Goal: Task Accomplishment & Management: Manage account settings

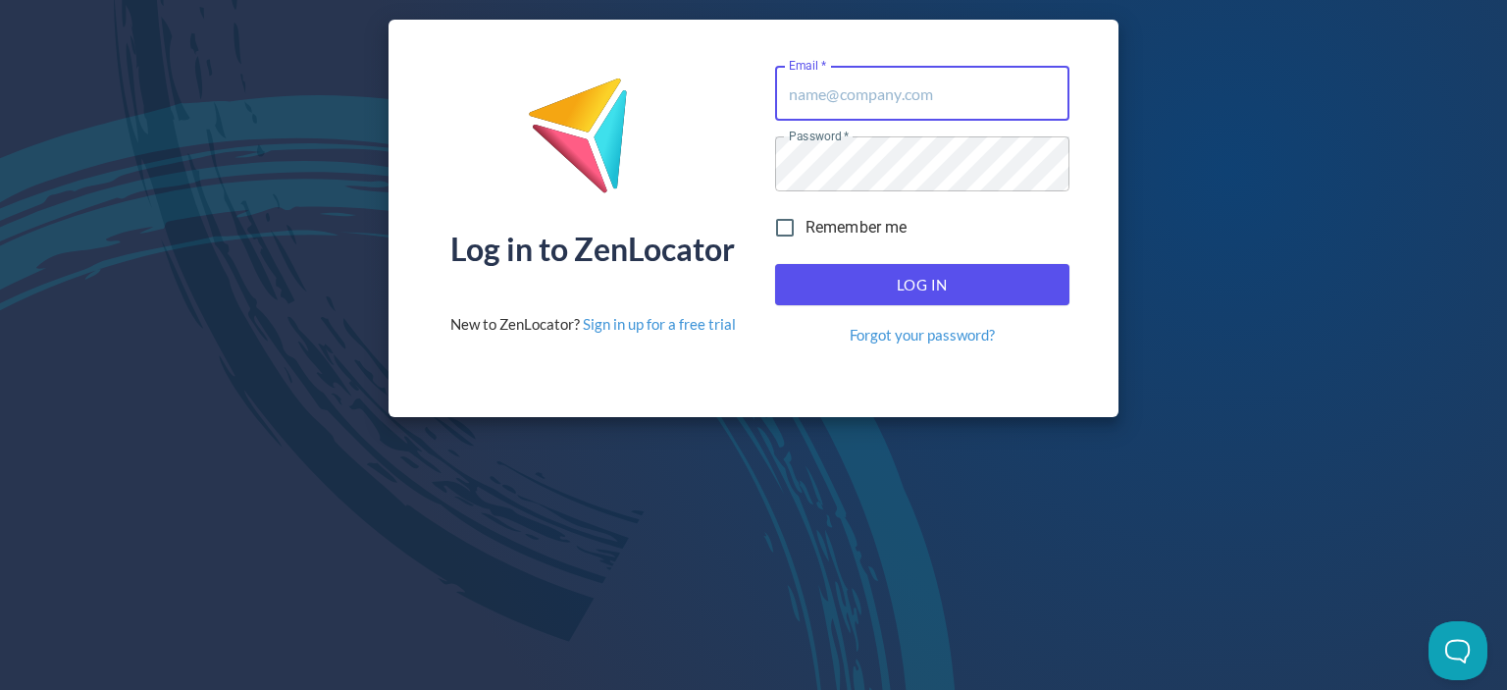
type input "brenda@newapeel.com"
click at [777, 223] on input "Remember me" at bounding box center [784, 227] width 41 height 41
checkbox input "true"
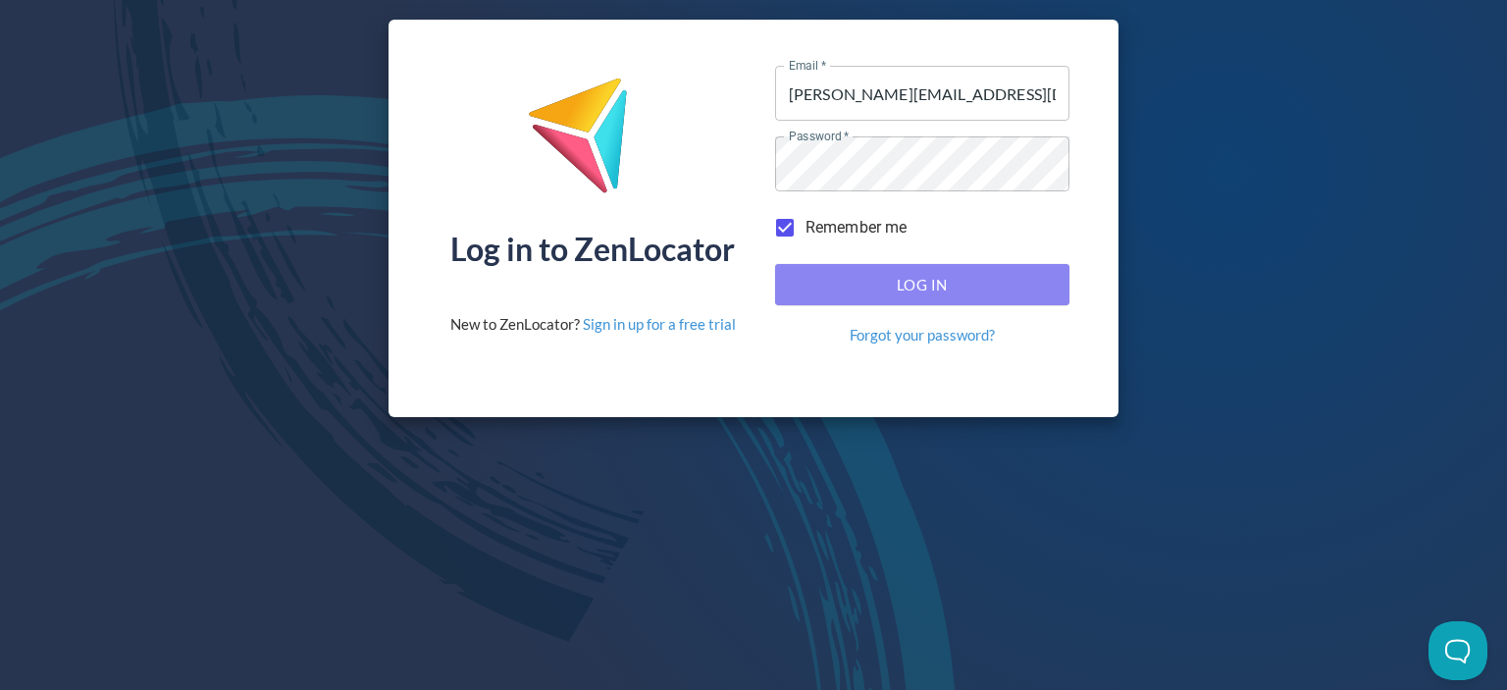
click at [908, 282] on span "Log In" at bounding box center [922, 285] width 251 height 26
click at [934, 278] on span "Log In" at bounding box center [922, 285] width 251 height 26
click at [906, 285] on span "Log In" at bounding box center [922, 285] width 251 height 26
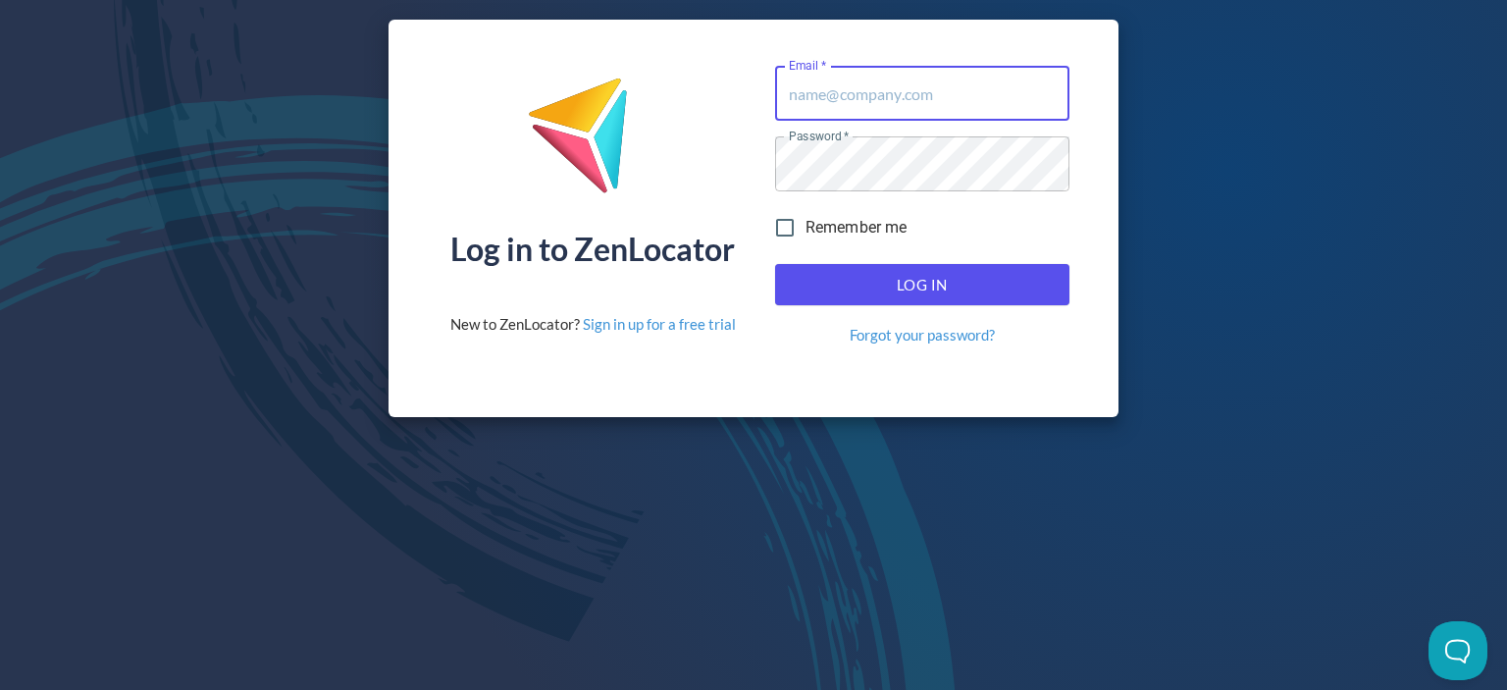
type input "brenda@newapeel.com"
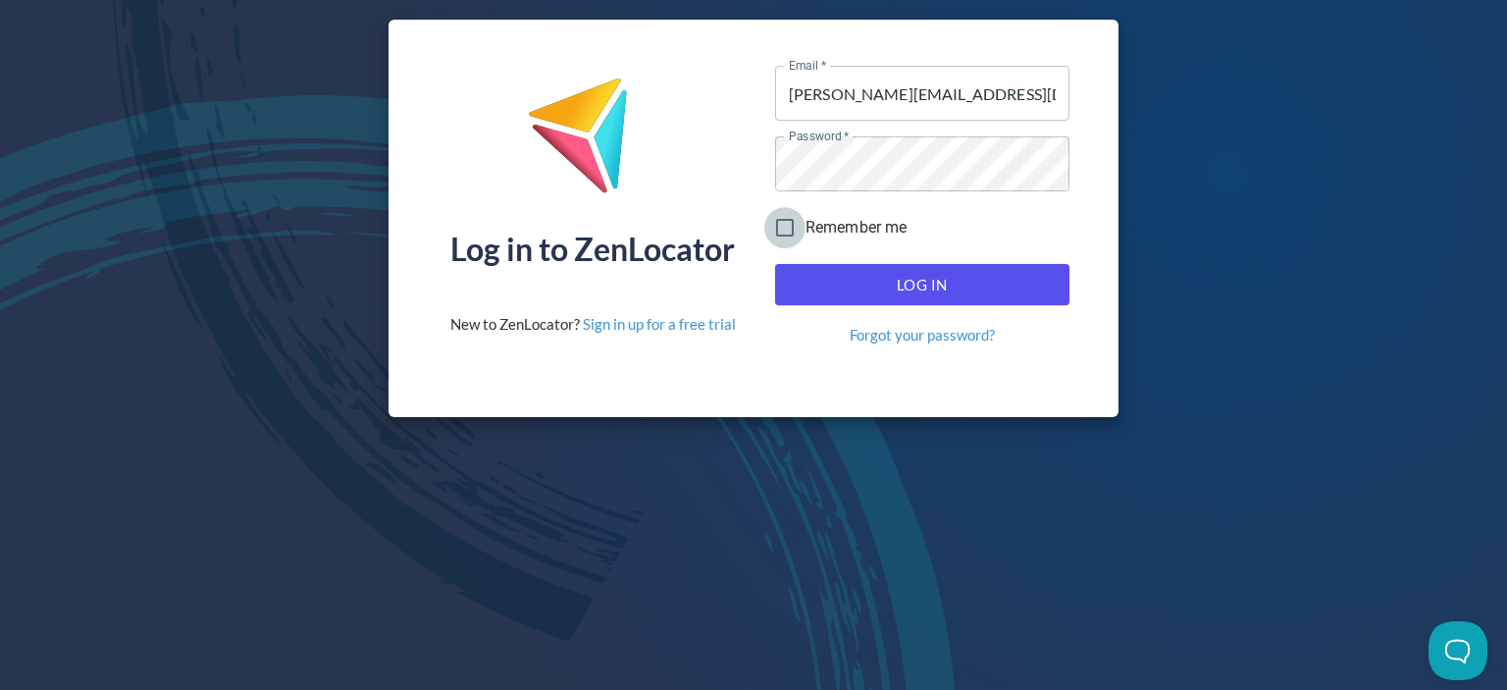
click at [783, 224] on input "Remember me" at bounding box center [784, 227] width 41 height 41
checkbox input "true"
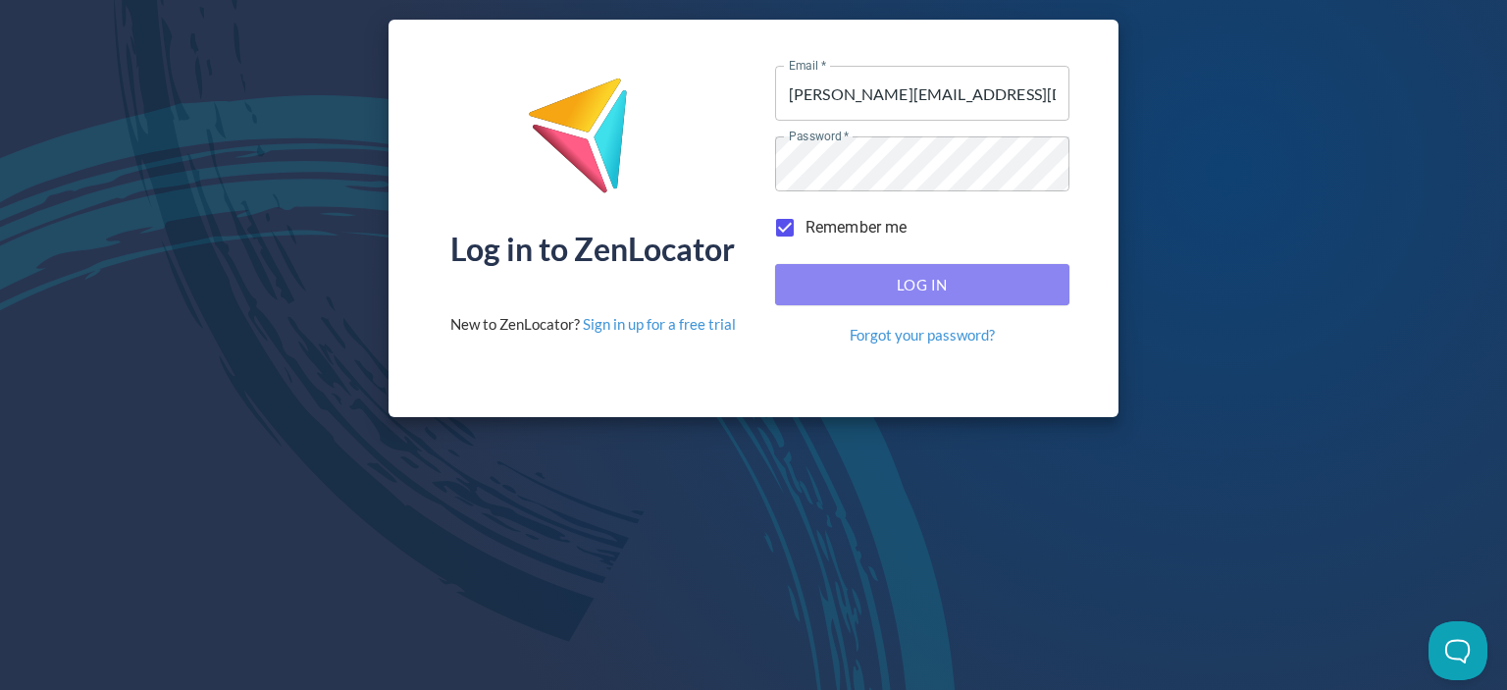
click at [941, 289] on span "Log In" at bounding box center [922, 285] width 251 height 26
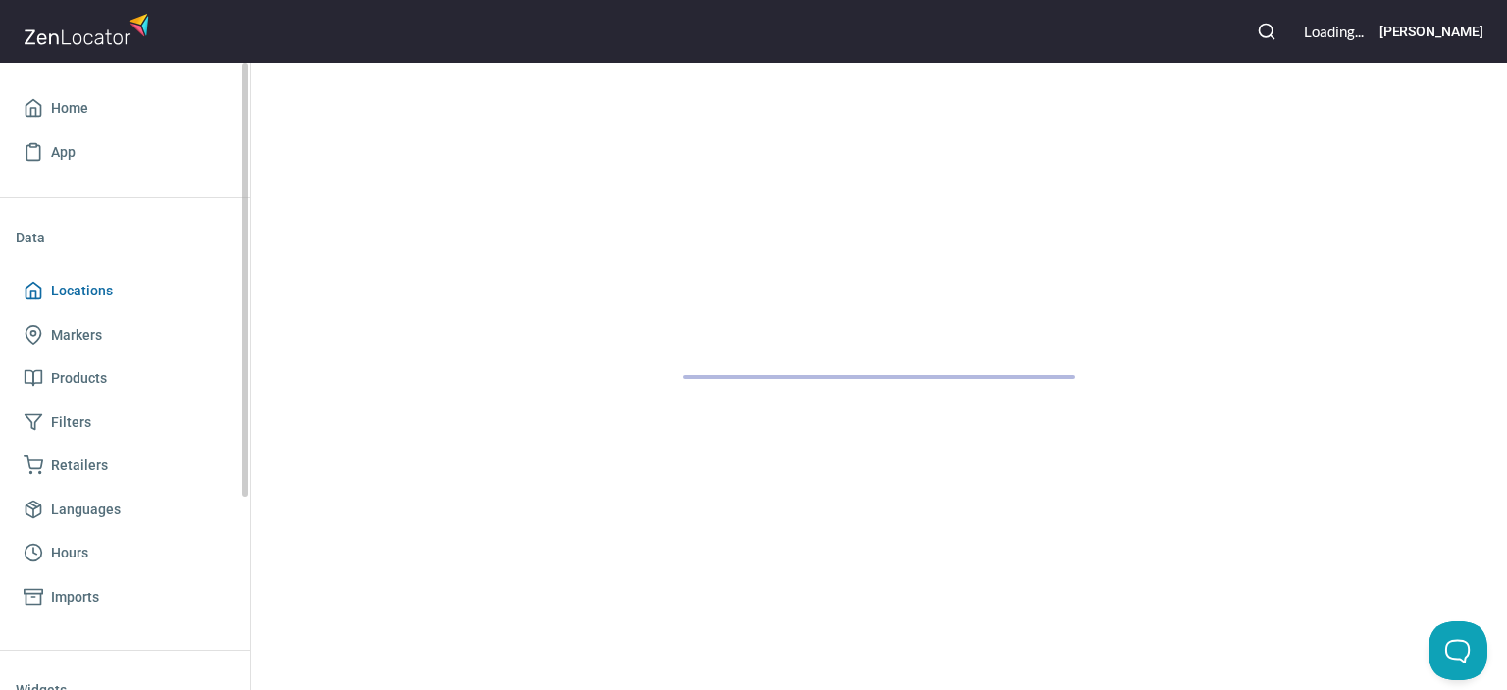
click at [78, 291] on span "Locations" at bounding box center [82, 291] width 62 height 25
click at [79, 293] on span "Locations" at bounding box center [82, 291] width 62 height 25
click at [69, 296] on span "Locations" at bounding box center [82, 291] width 62 height 25
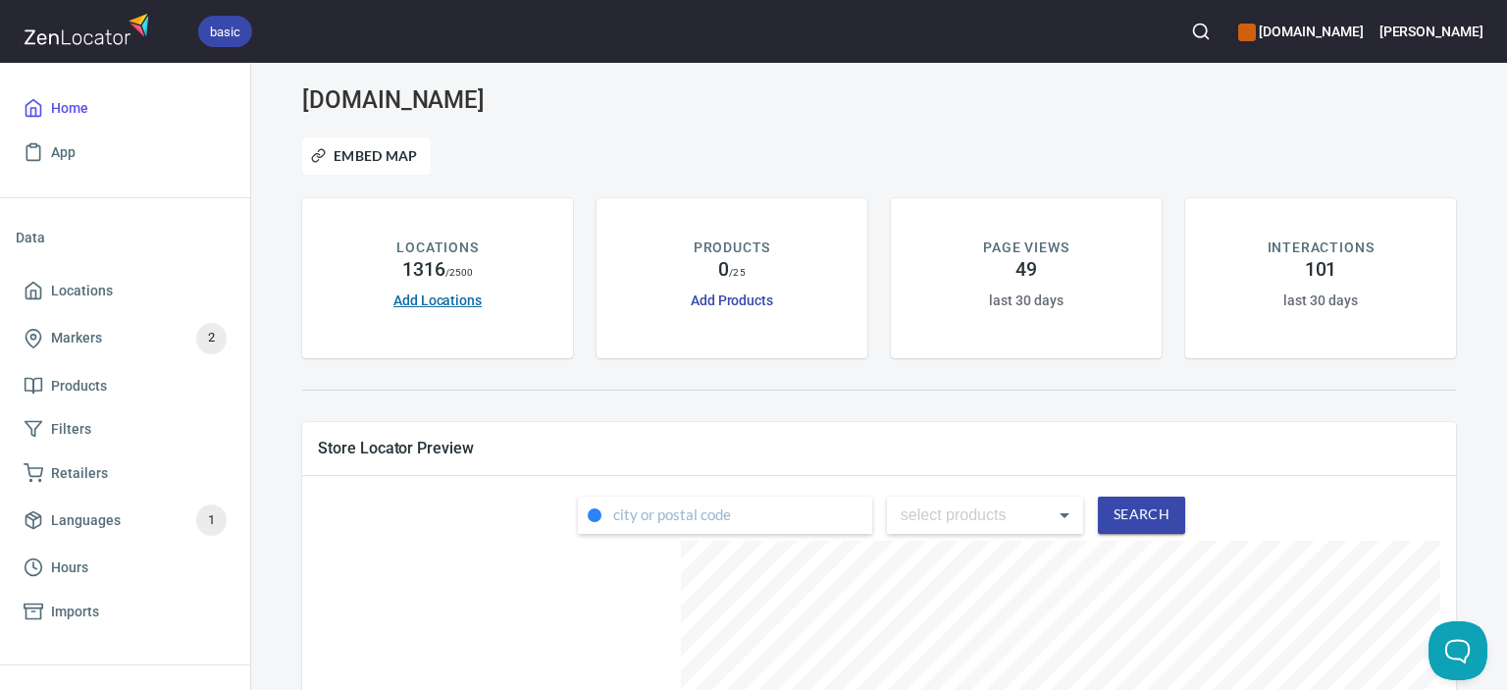
click at [433, 302] on link "Add Locations" at bounding box center [437, 300] width 88 height 16
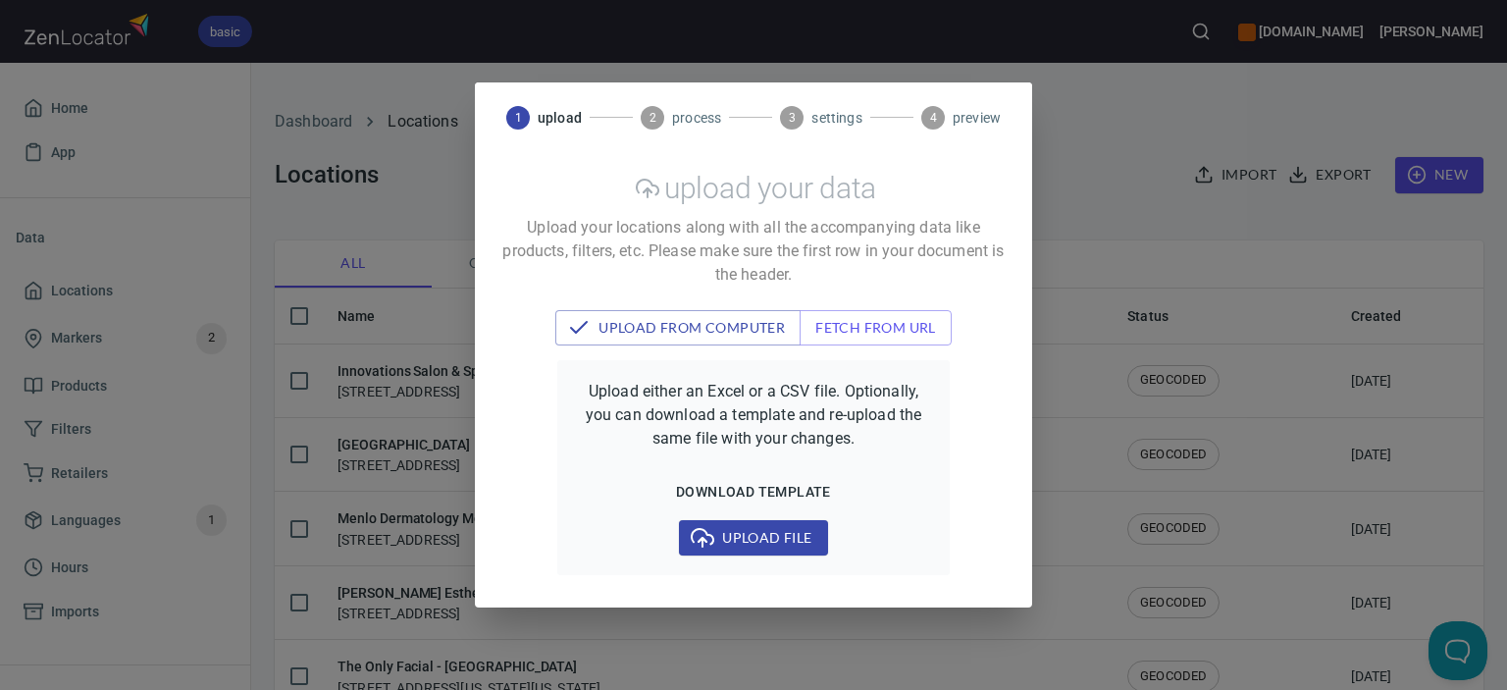
checkbox input "false"
click at [703, 321] on span "upload from computer" at bounding box center [678, 328] width 214 height 25
click at [1440, 174] on div "1 upload 2 process 3 settings 4 preview upload your data Upload your locations …" at bounding box center [753, 345] width 1507 height 690
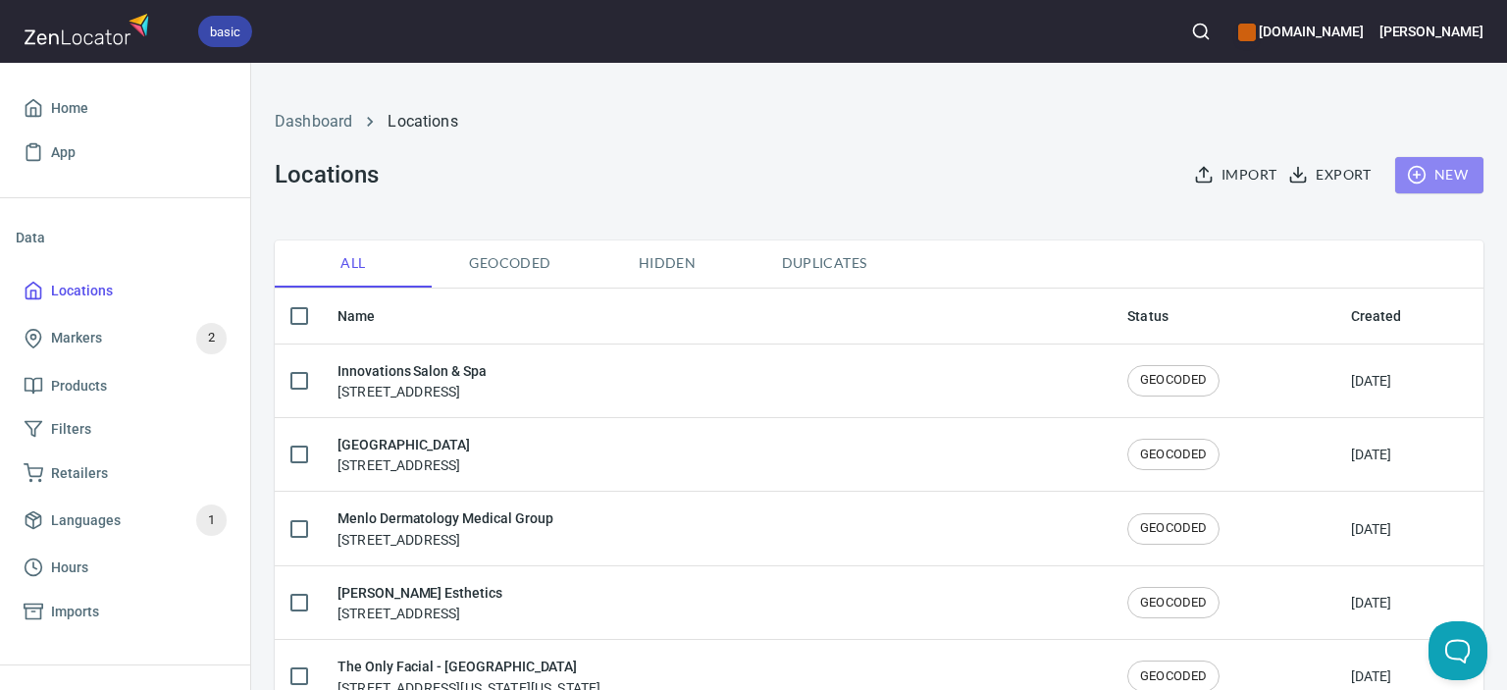
click at [1438, 172] on span "New" at bounding box center [1439, 175] width 57 height 25
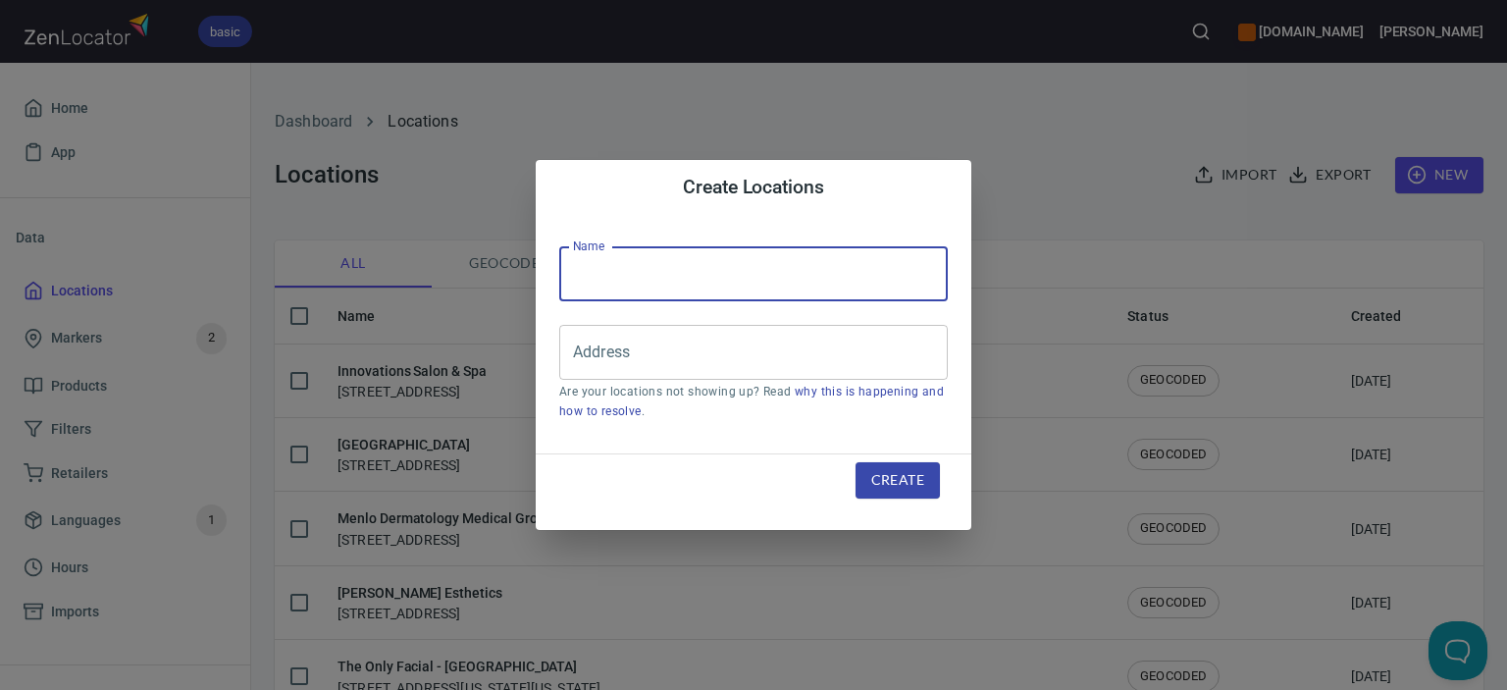
click at [768, 278] on input "text" at bounding box center [753, 273] width 389 height 55
type input "Native Mane Salon"
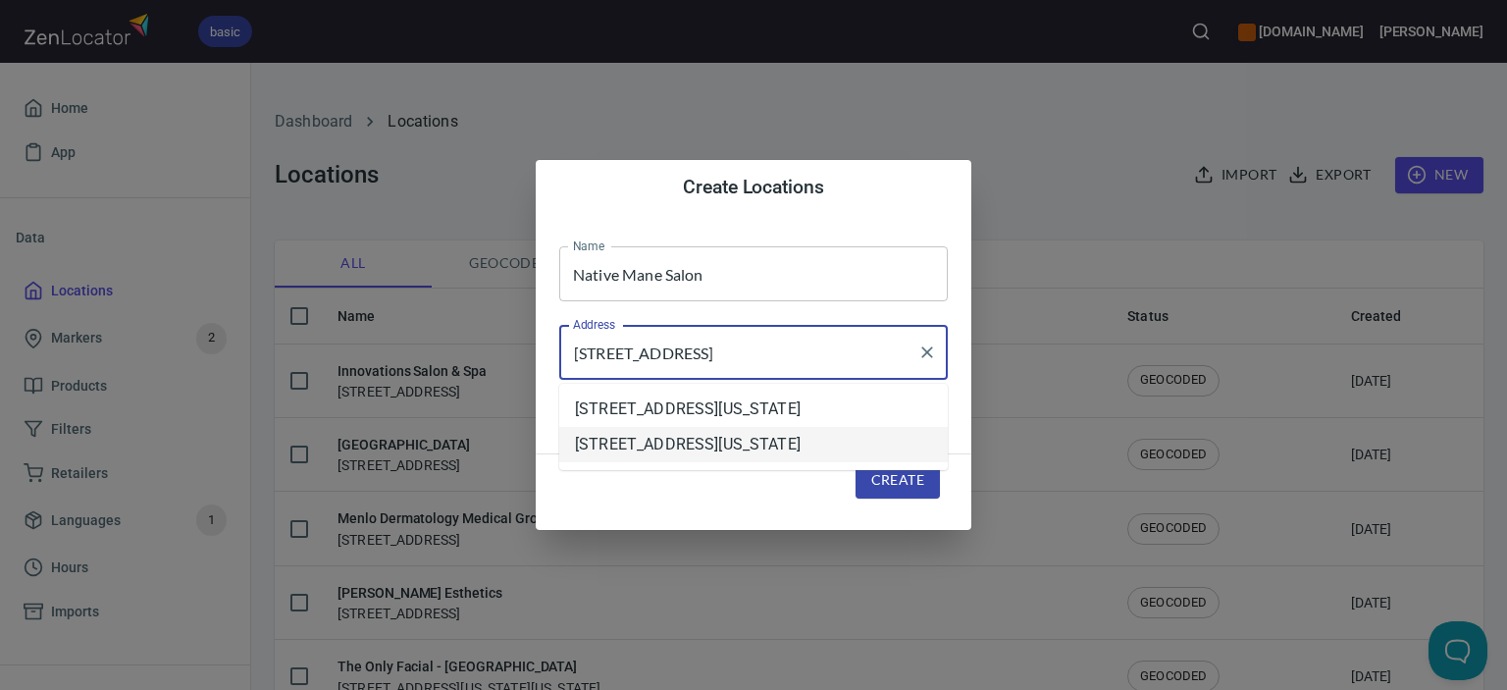
click at [805, 462] on li "[STREET_ADDRESS][US_STATE]" at bounding box center [753, 444] width 389 height 35
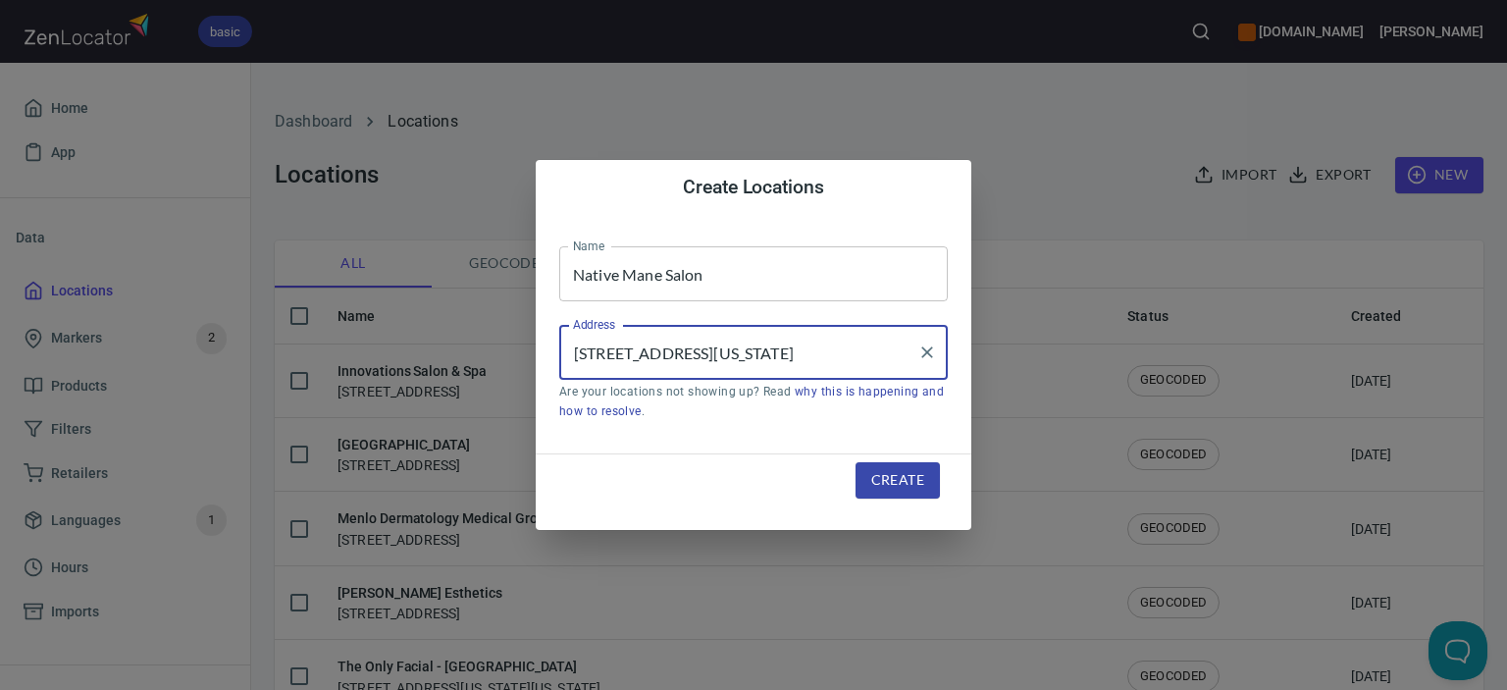
type input "[STREET_ADDRESS][US_STATE]"
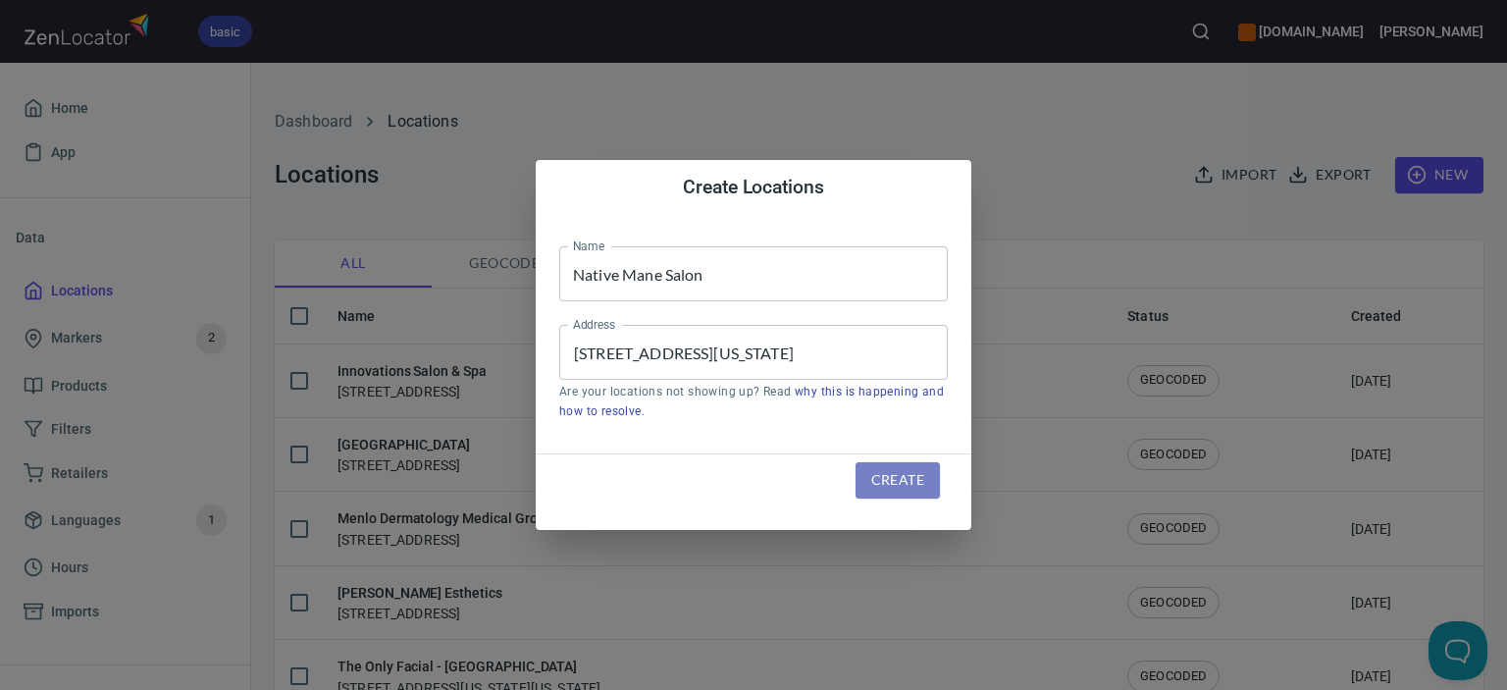
click at [906, 481] on span "Create" at bounding box center [897, 480] width 53 height 25
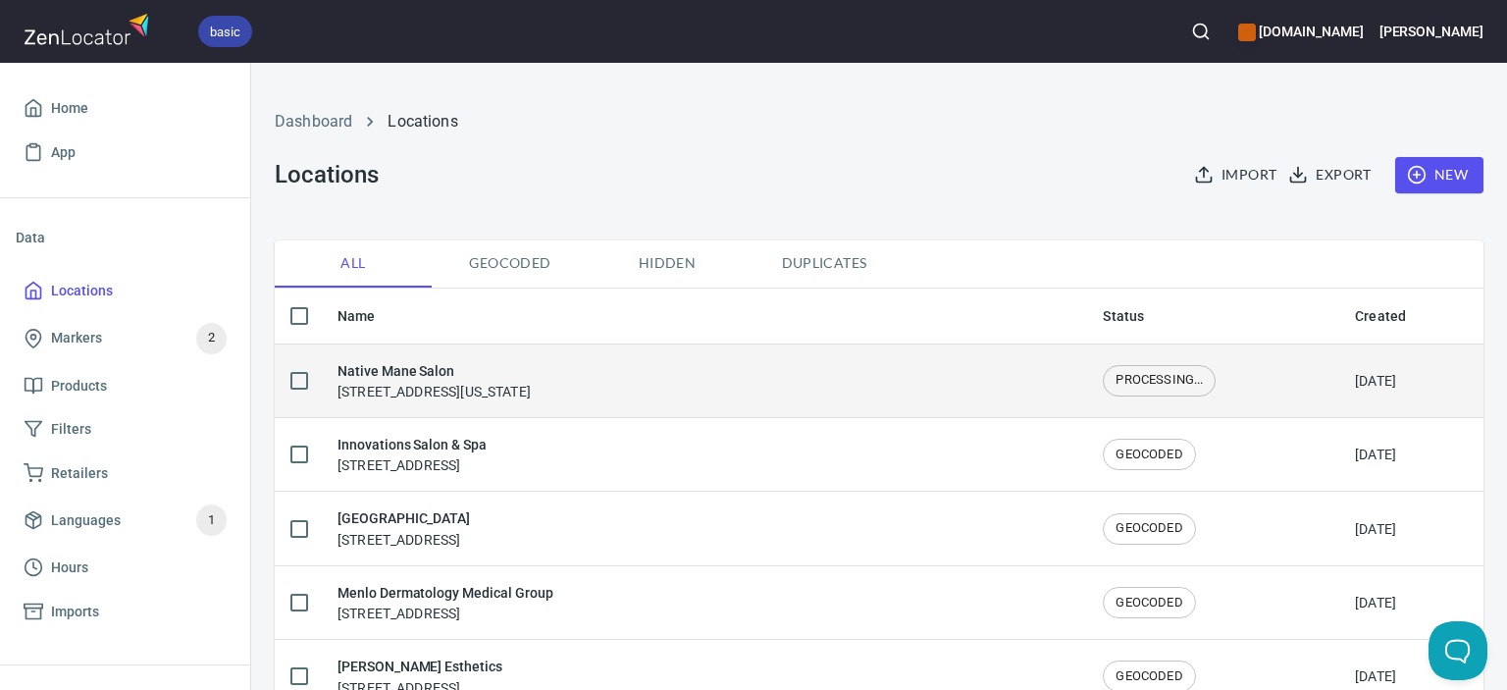
click at [509, 385] on div "Native Mane Salon [STREET_ADDRESS][US_STATE]" at bounding box center [434, 380] width 193 height 41
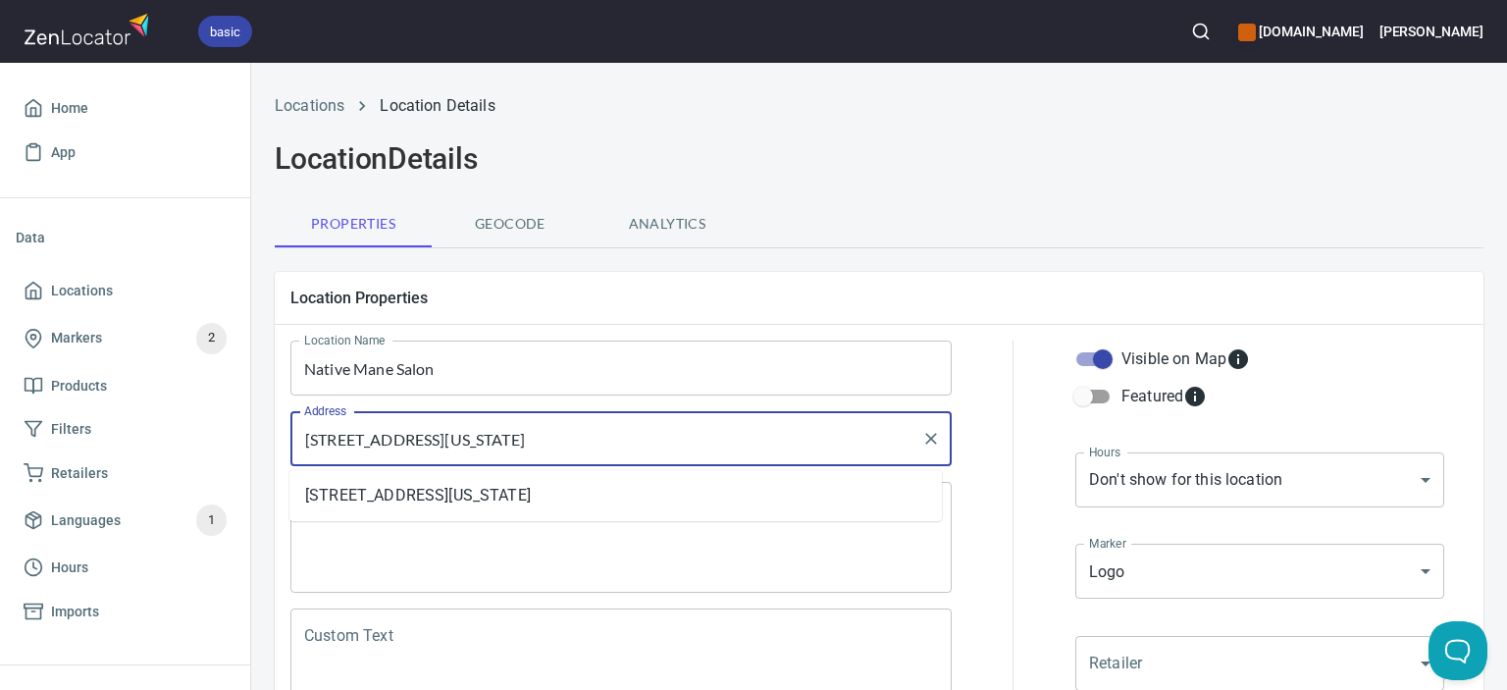
click at [473, 439] on input "[STREET_ADDRESS][US_STATE]" at bounding box center [606, 438] width 614 height 37
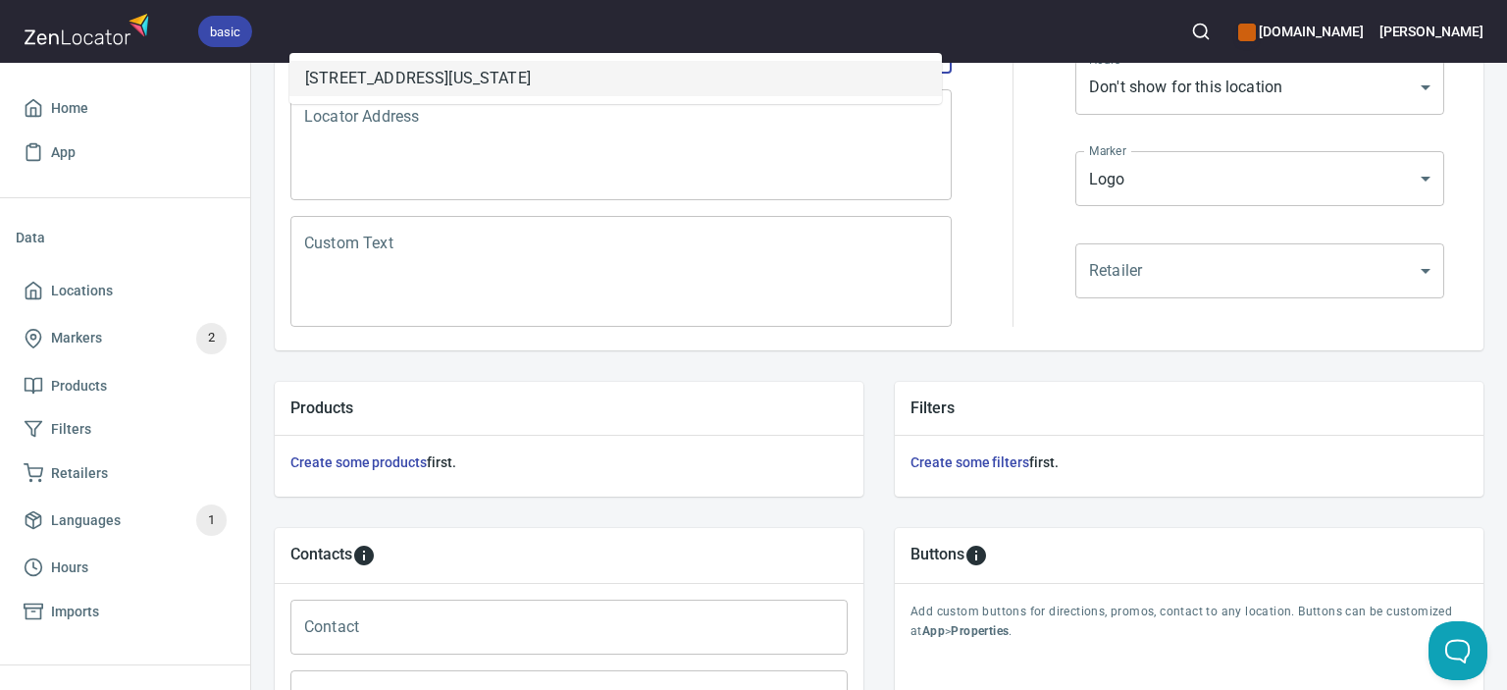
scroll to position [491, 0]
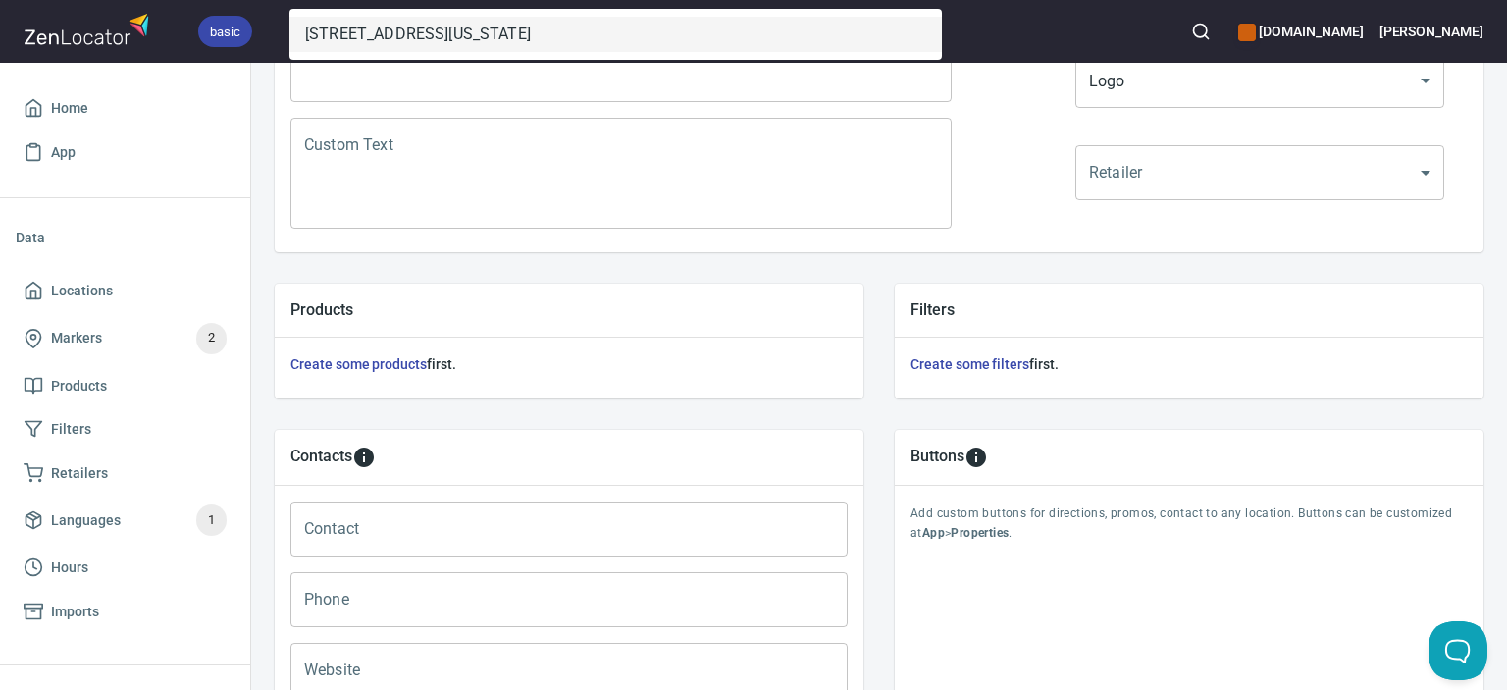
type input "[STREET_ADDRESS][US_STATE]"
click at [530, 535] on input "Contact" at bounding box center [568, 528] width 557 height 55
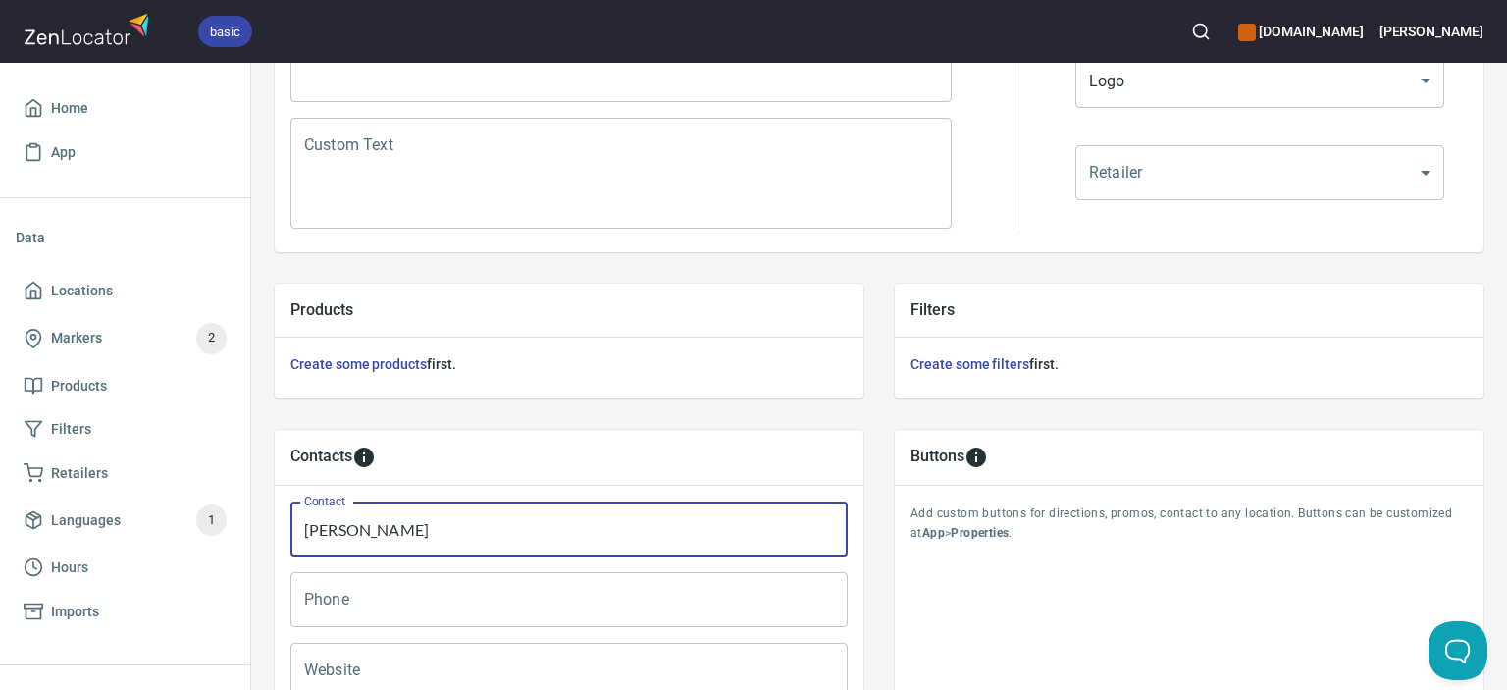
type input "[PERSON_NAME]"
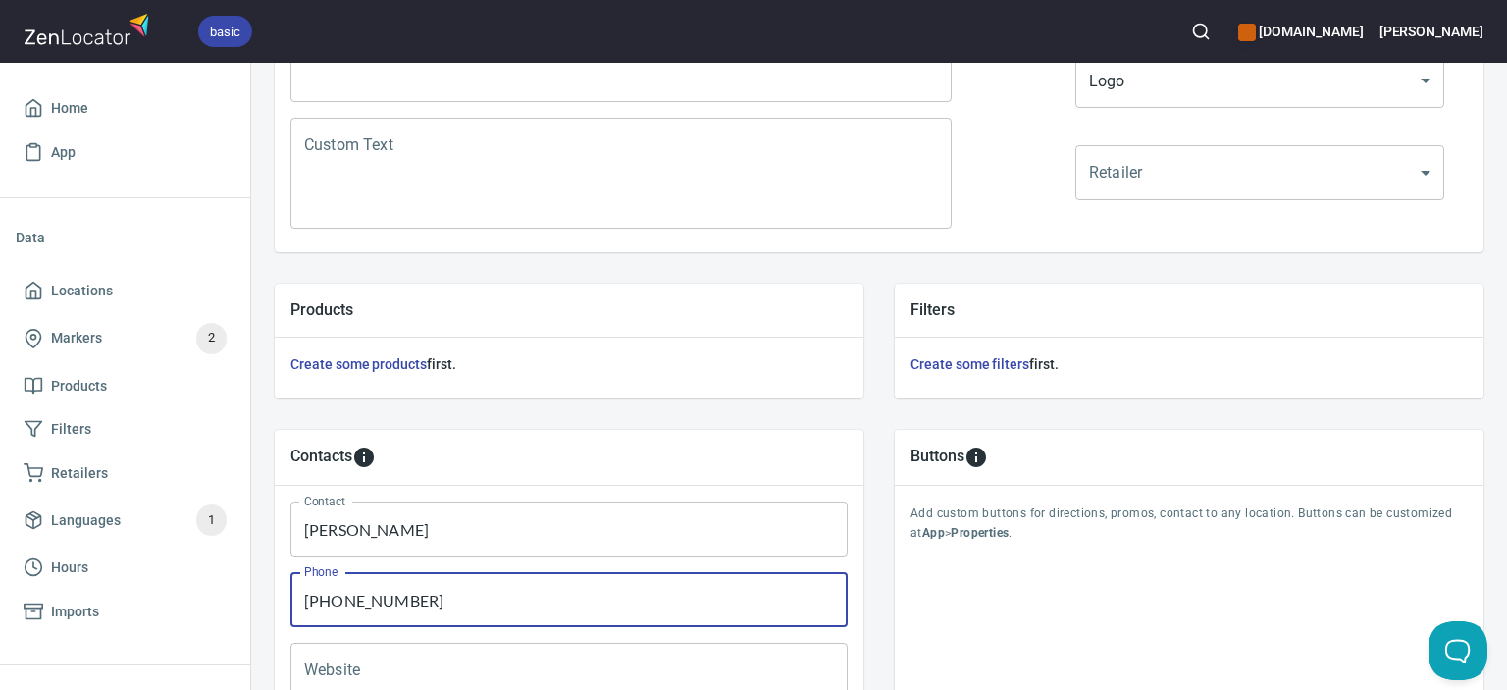
type input "[PHONE_NUMBER]"
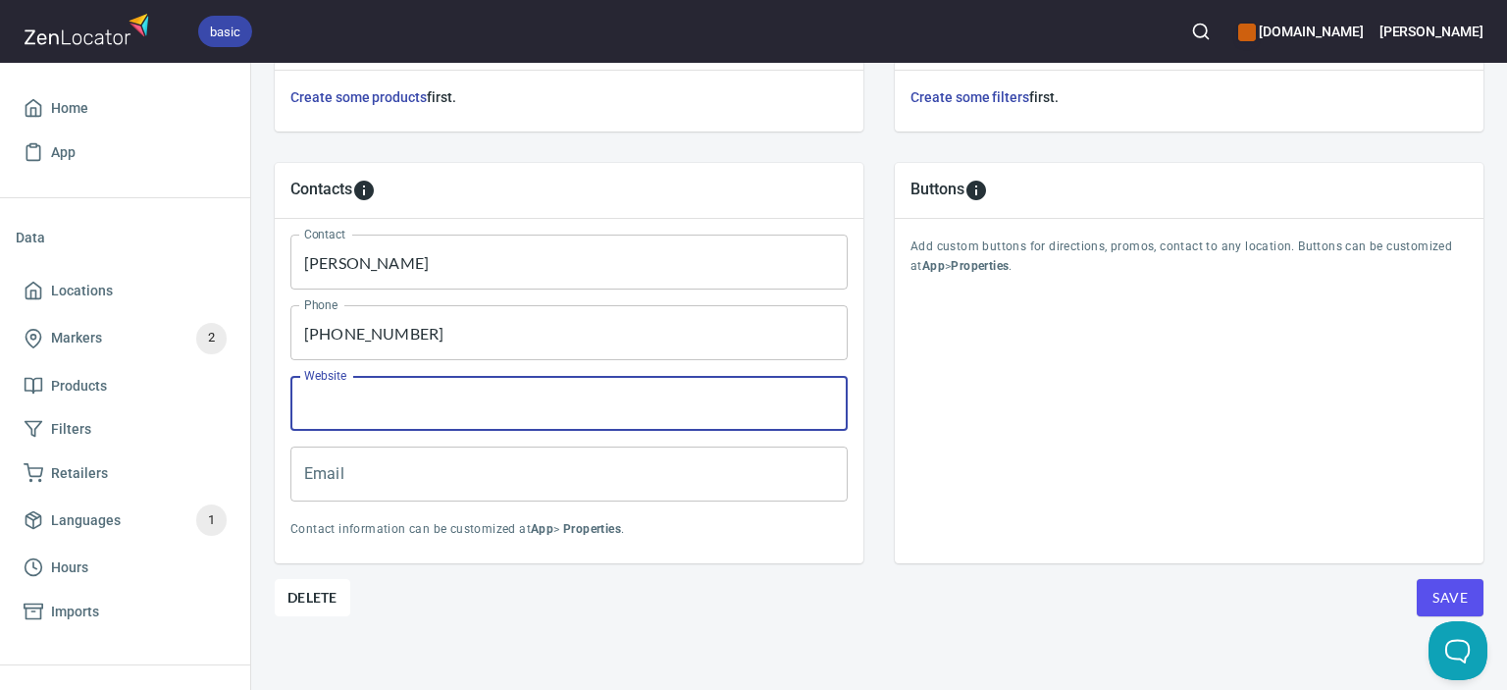
scroll to position [784, 0]
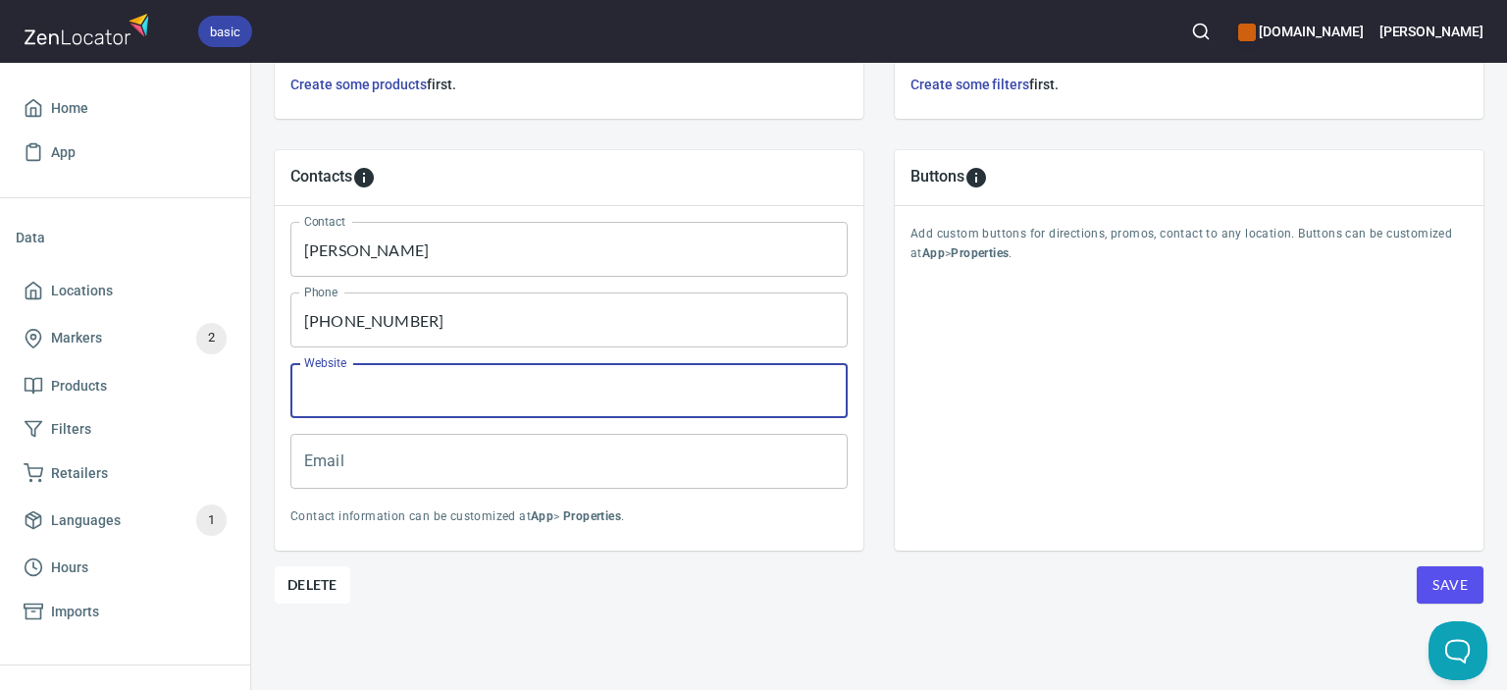
click at [446, 454] on input "Email" at bounding box center [568, 461] width 557 height 55
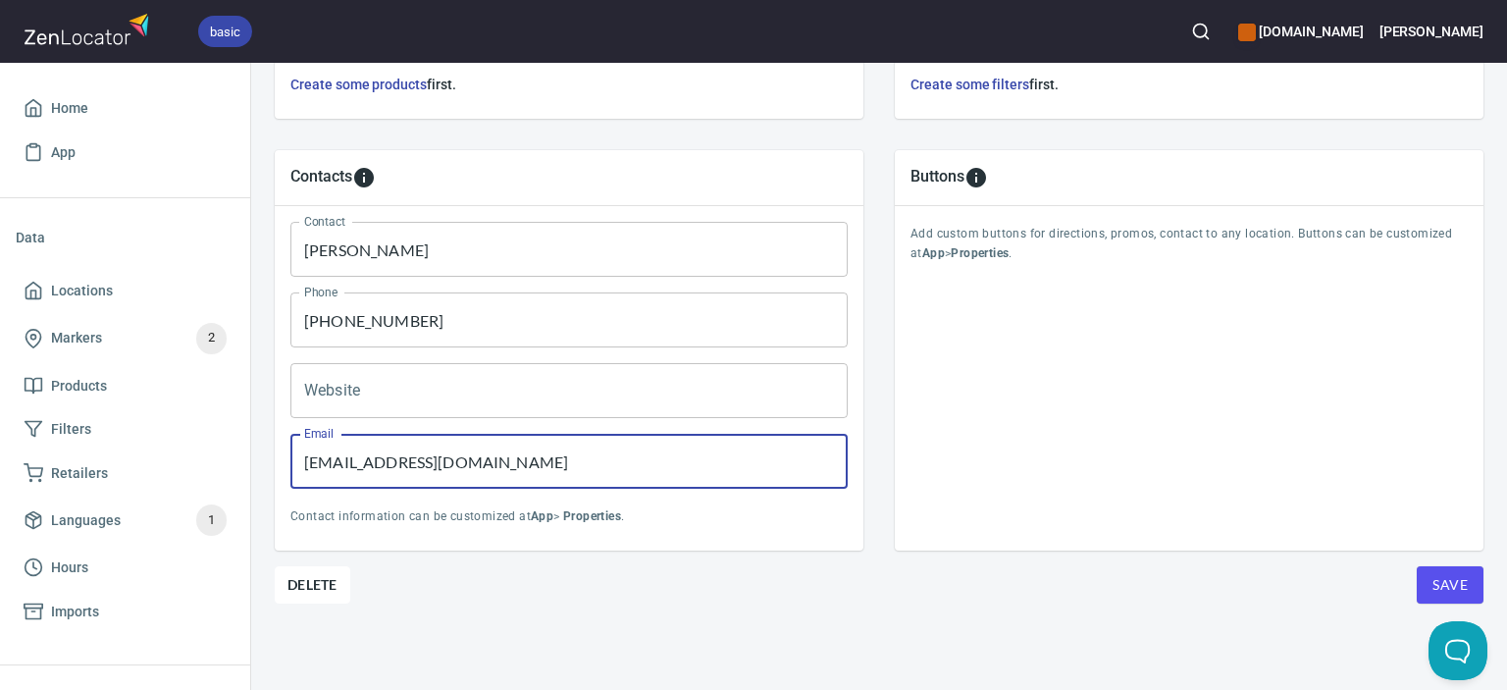
type input "[EMAIL_ADDRESS][DOMAIN_NAME]"
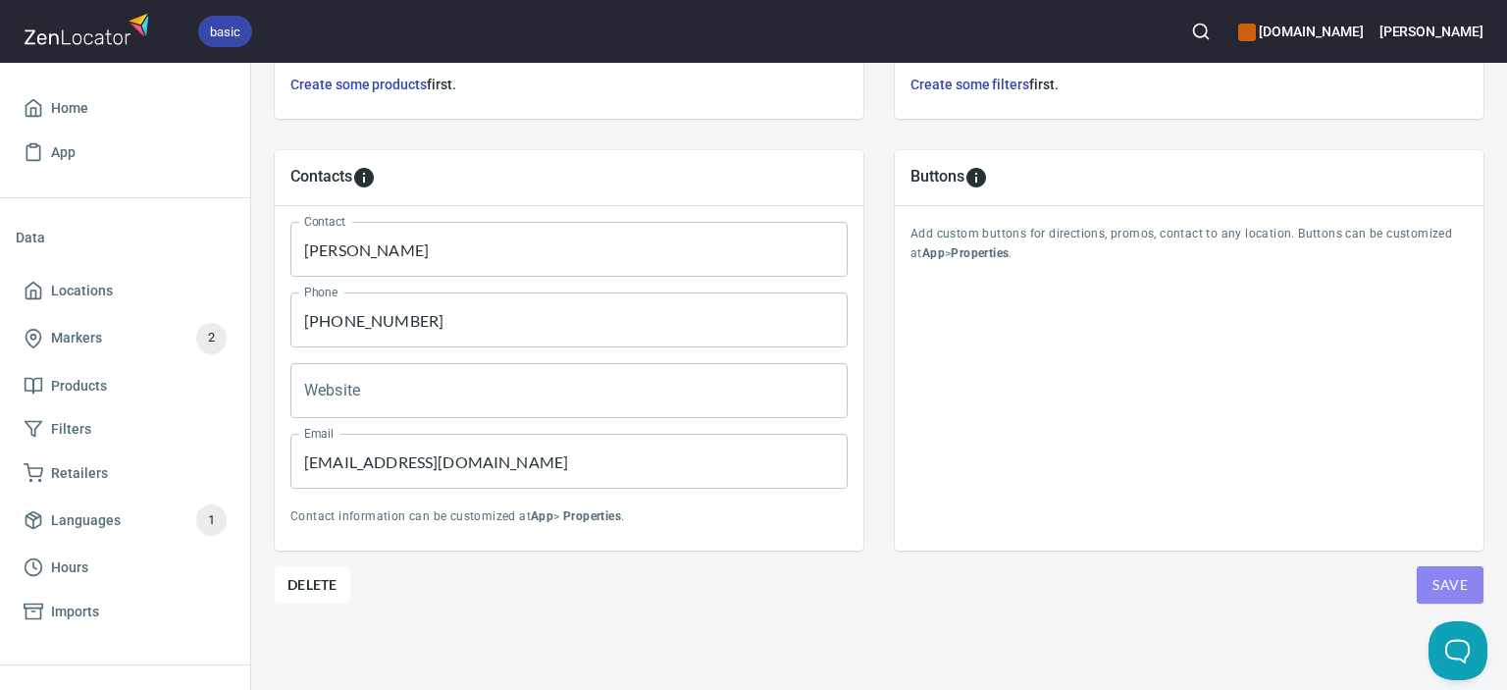
click at [1441, 573] on span "Save" at bounding box center [1450, 585] width 35 height 25
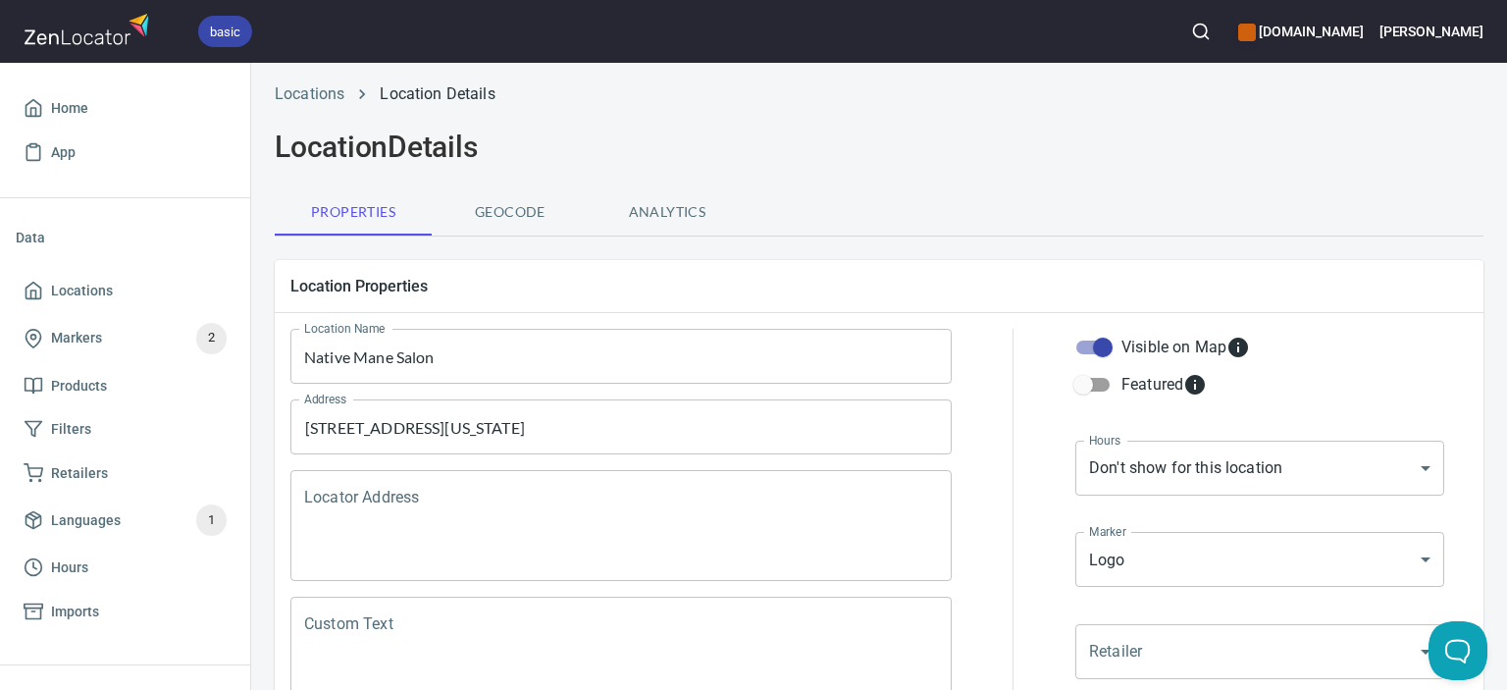
scroll to position [0, 0]
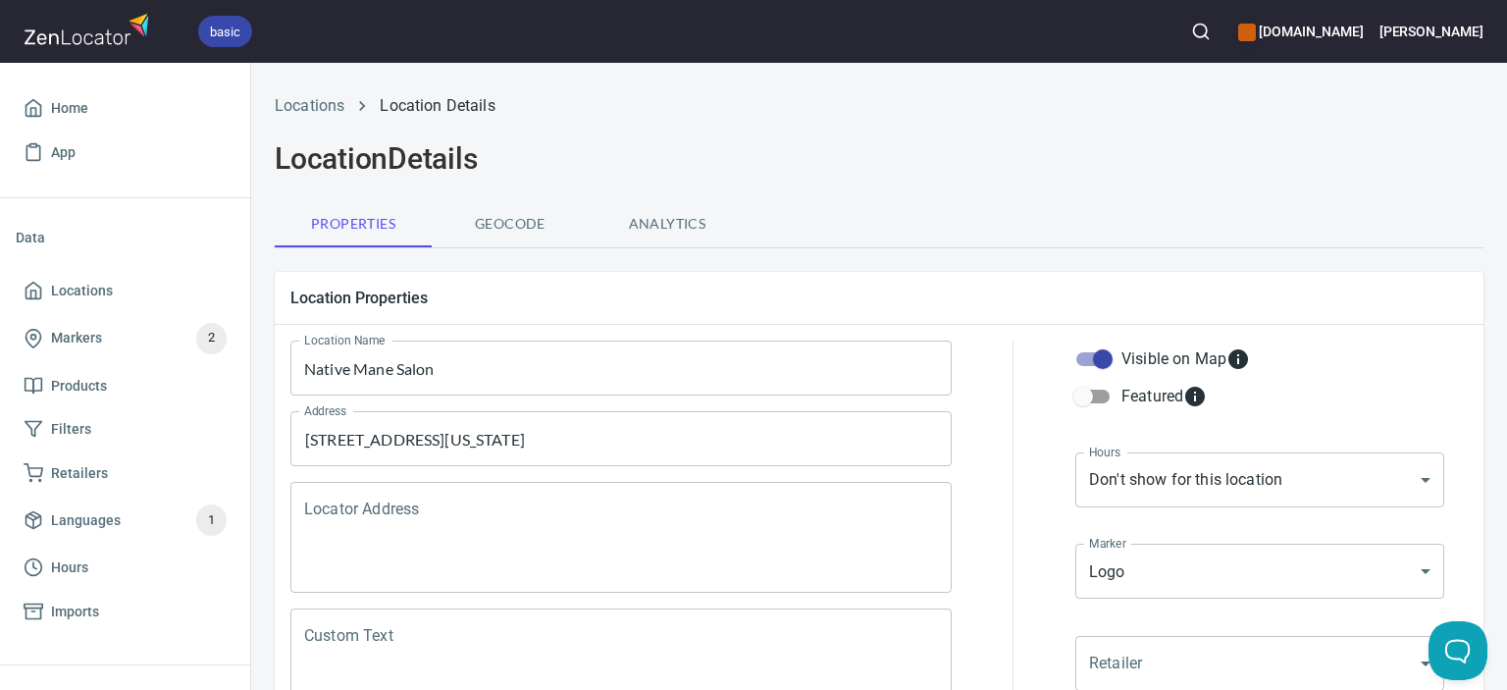
click at [510, 224] on span "Geocode" at bounding box center [509, 224] width 133 height 25
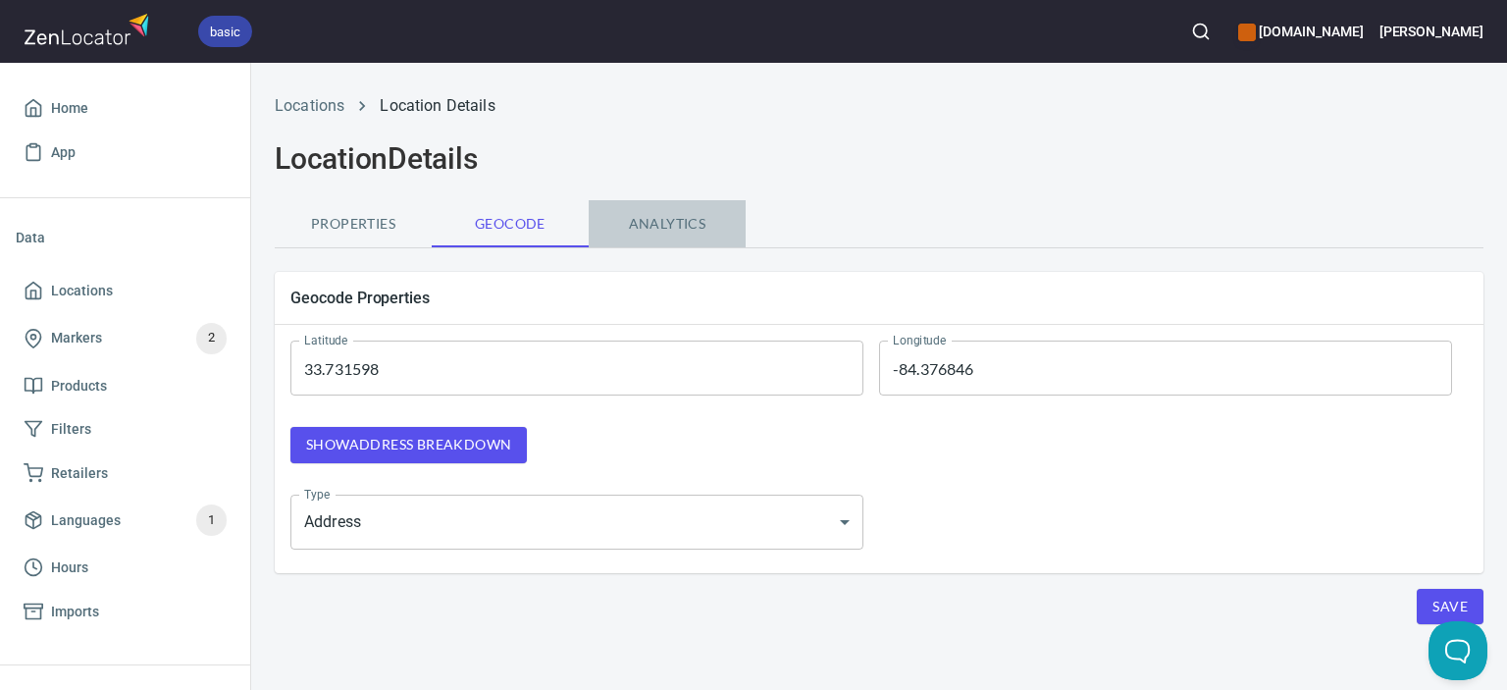
click at [664, 222] on span "Analytics" at bounding box center [666, 224] width 133 height 25
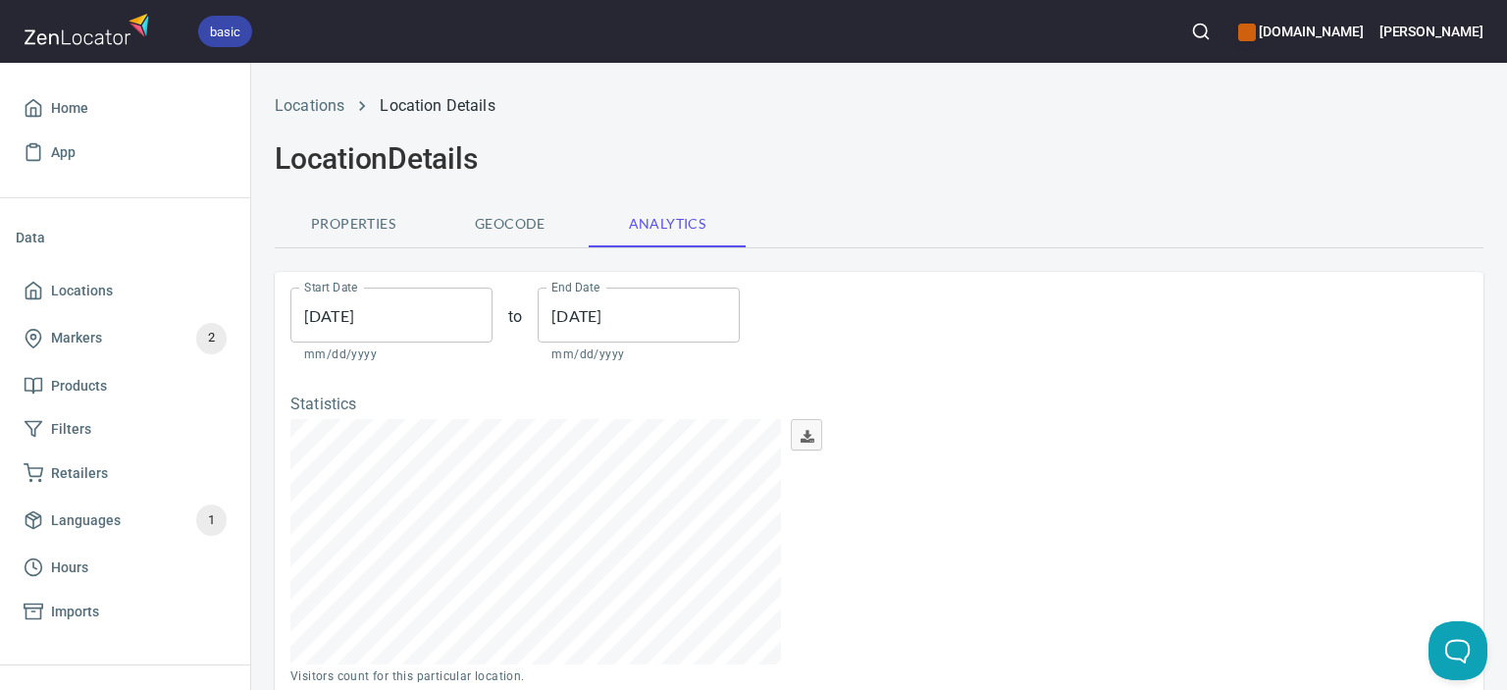
scroll to position [244, 491]
click at [1457, 27] on h6 "[PERSON_NAME]" at bounding box center [1432, 32] width 104 height 22
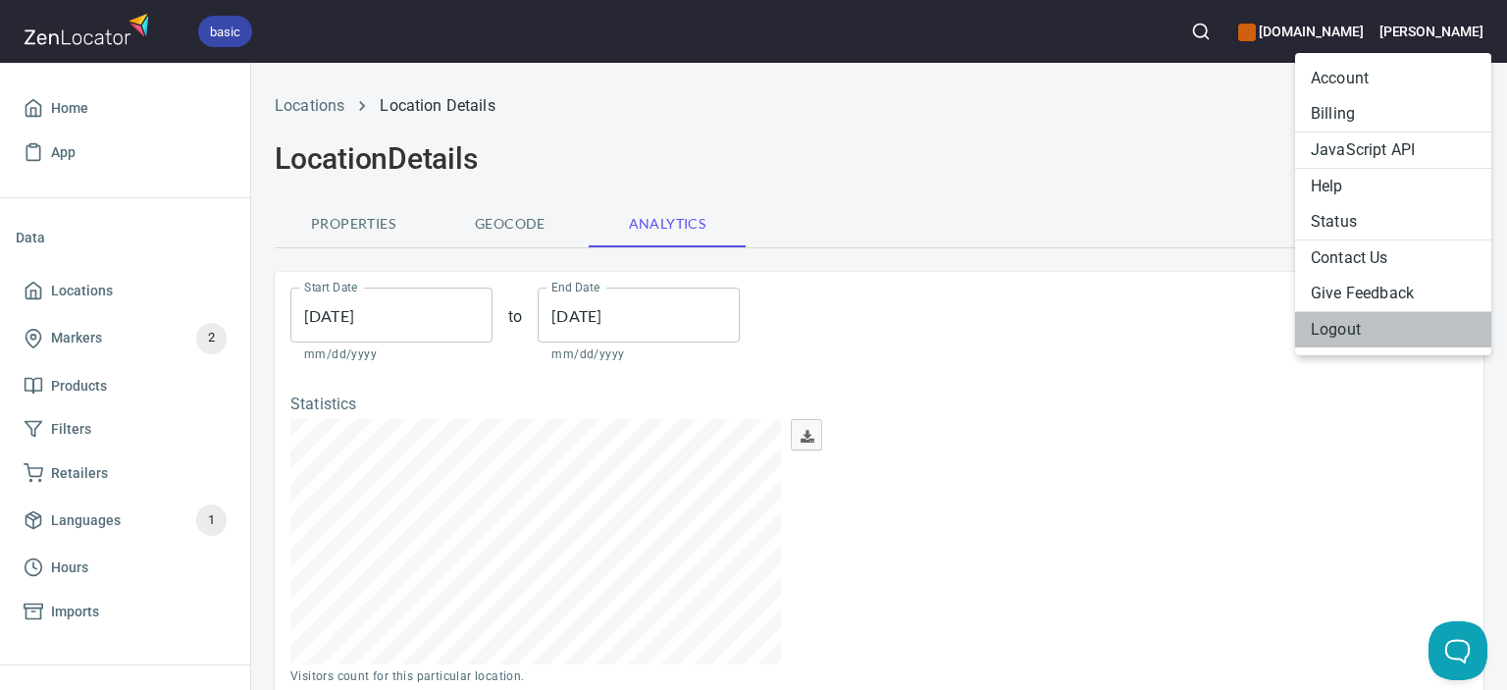
click at [1349, 333] on li "Logout" at bounding box center [1393, 329] width 196 height 35
